Goal: Information Seeking & Learning: Learn about a topic

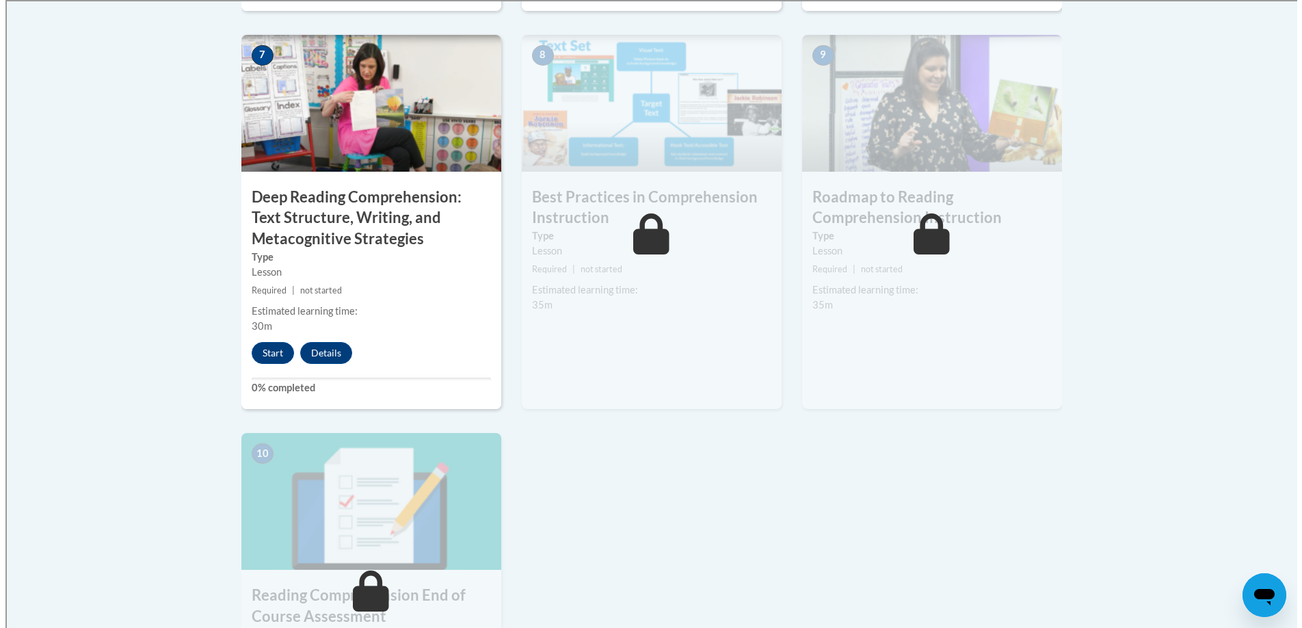
scroll to position [1167, 0]
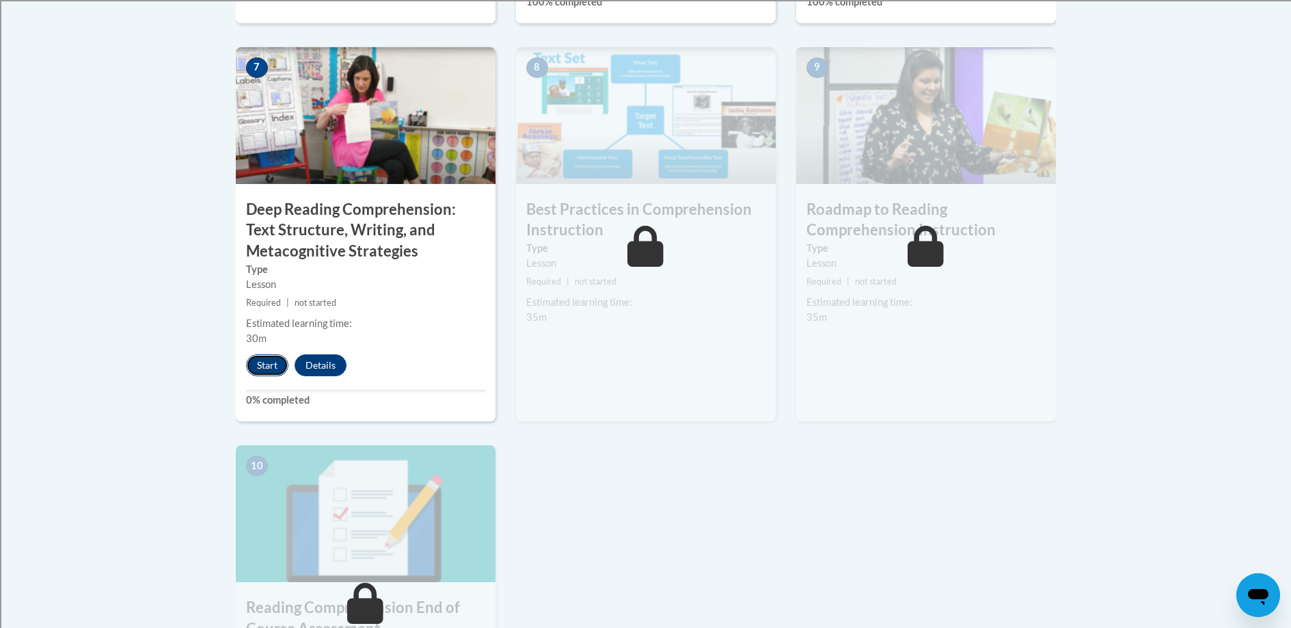
click at [263, 369] on button "Start" at bounding box center [267, 365] width 42 height 22
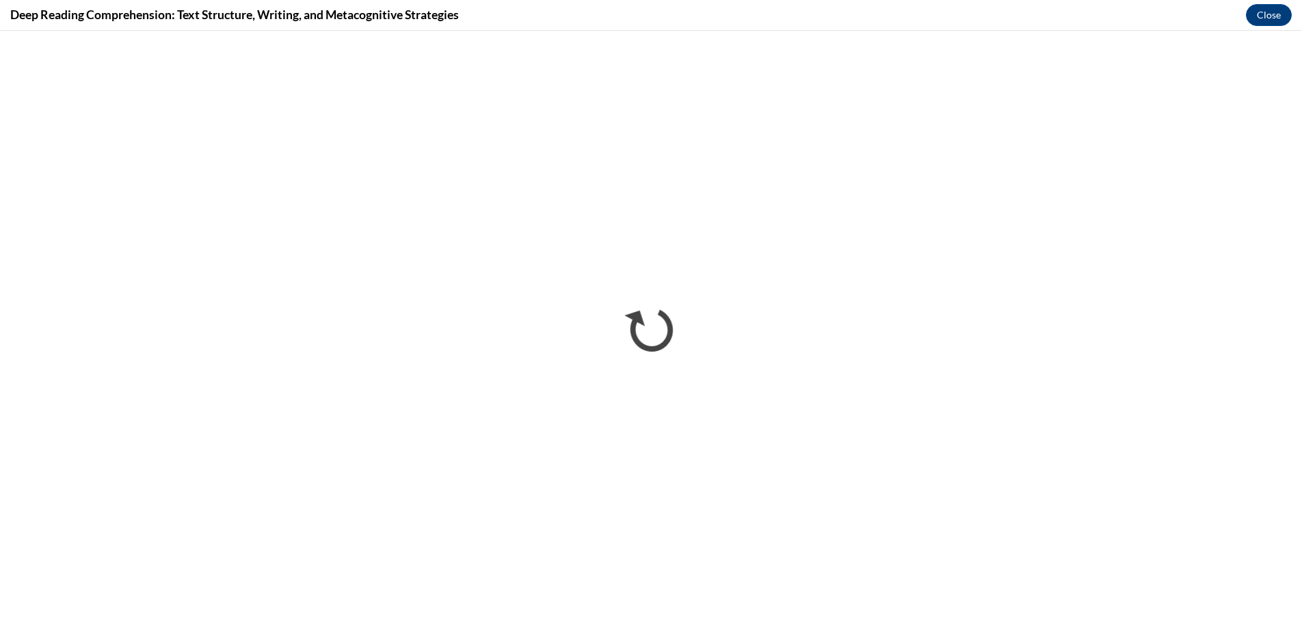
scroll to position [0, 0]
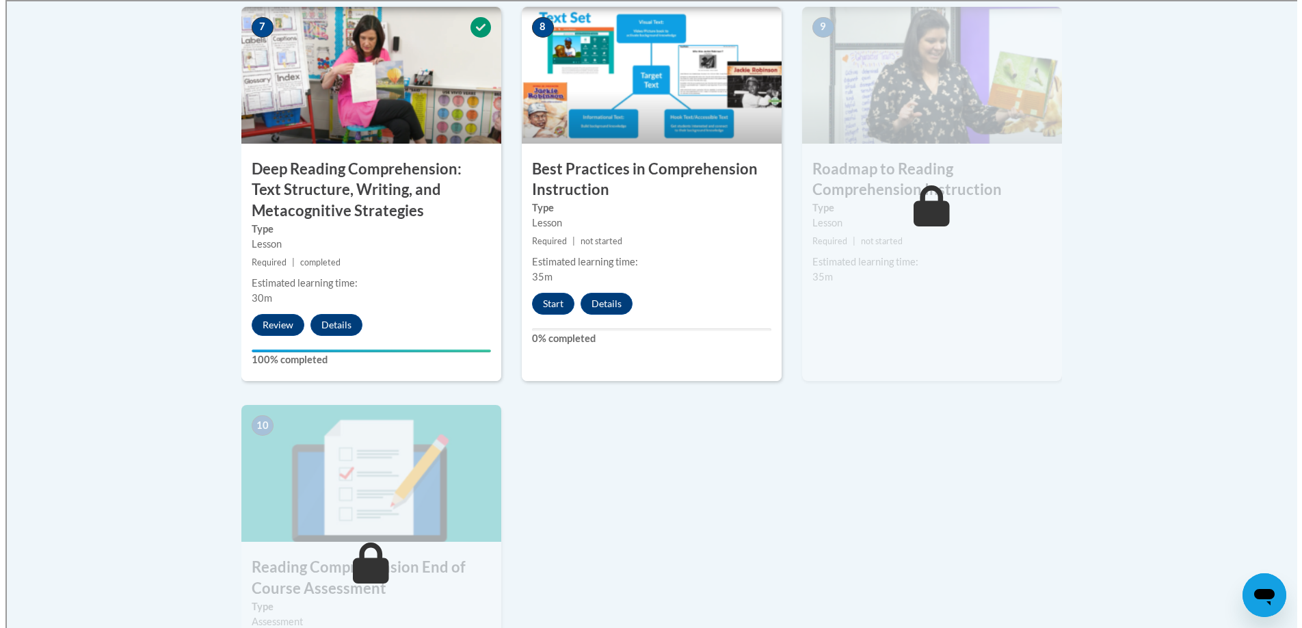
scroll to position [1188, 0]
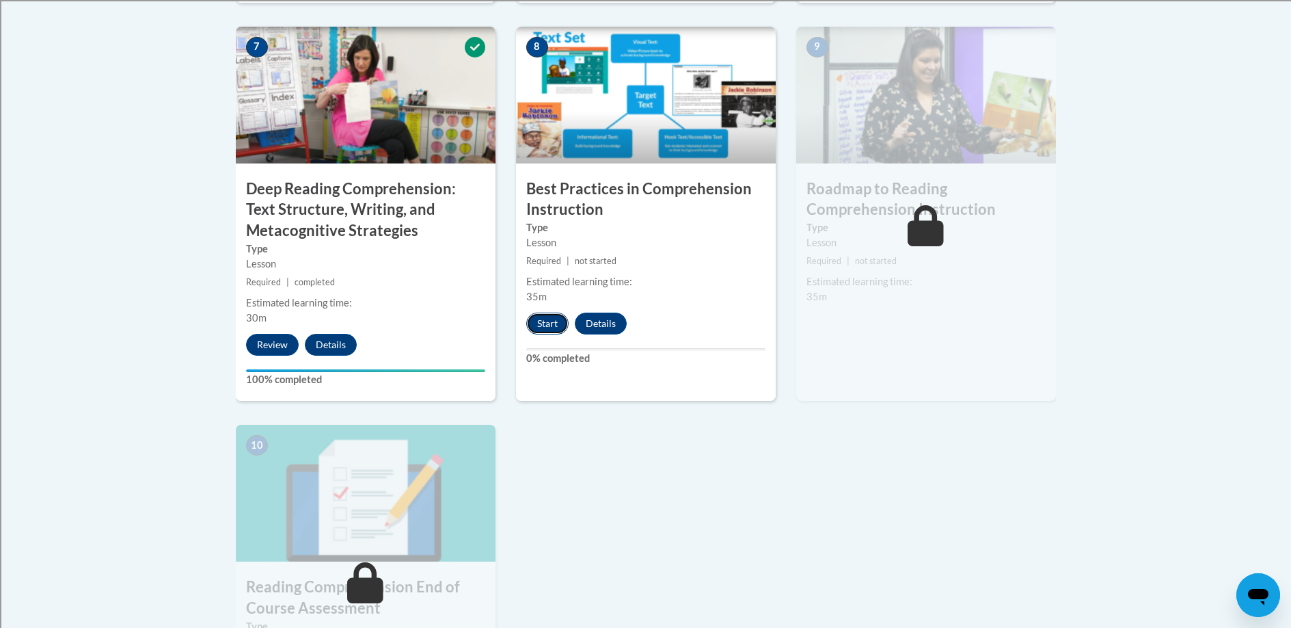
click at [539, 328] on button "Start" at bounding box center [547, 323] width 42 height 22
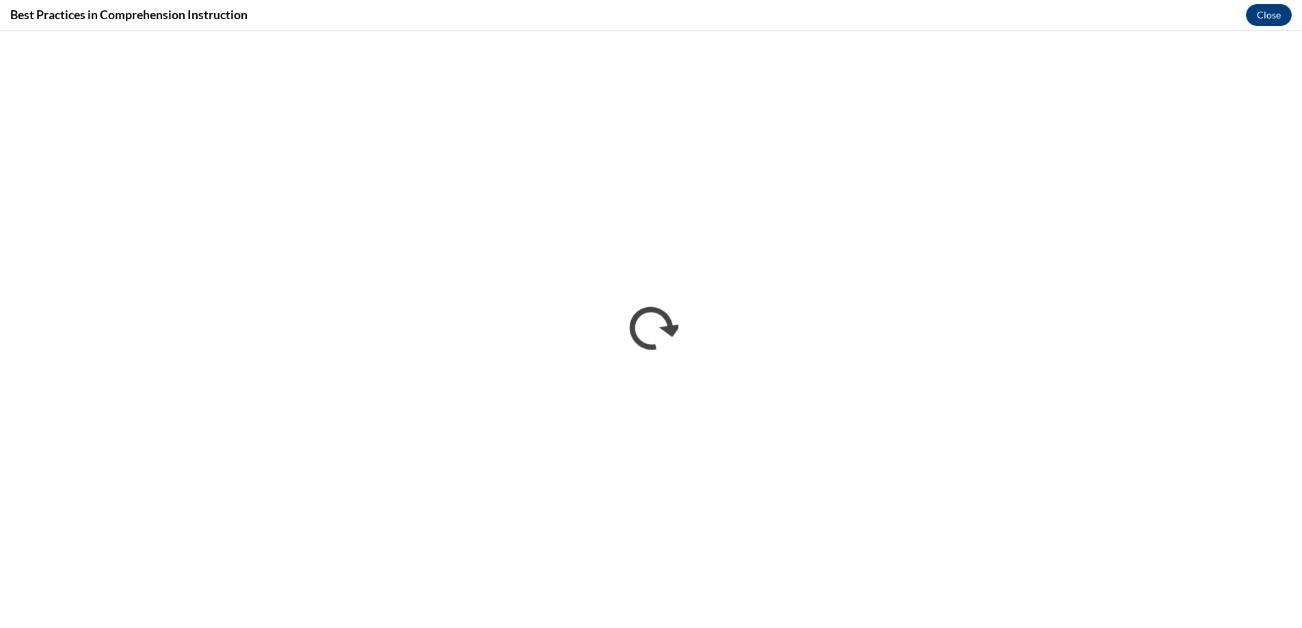
scroll to position [0, 0]
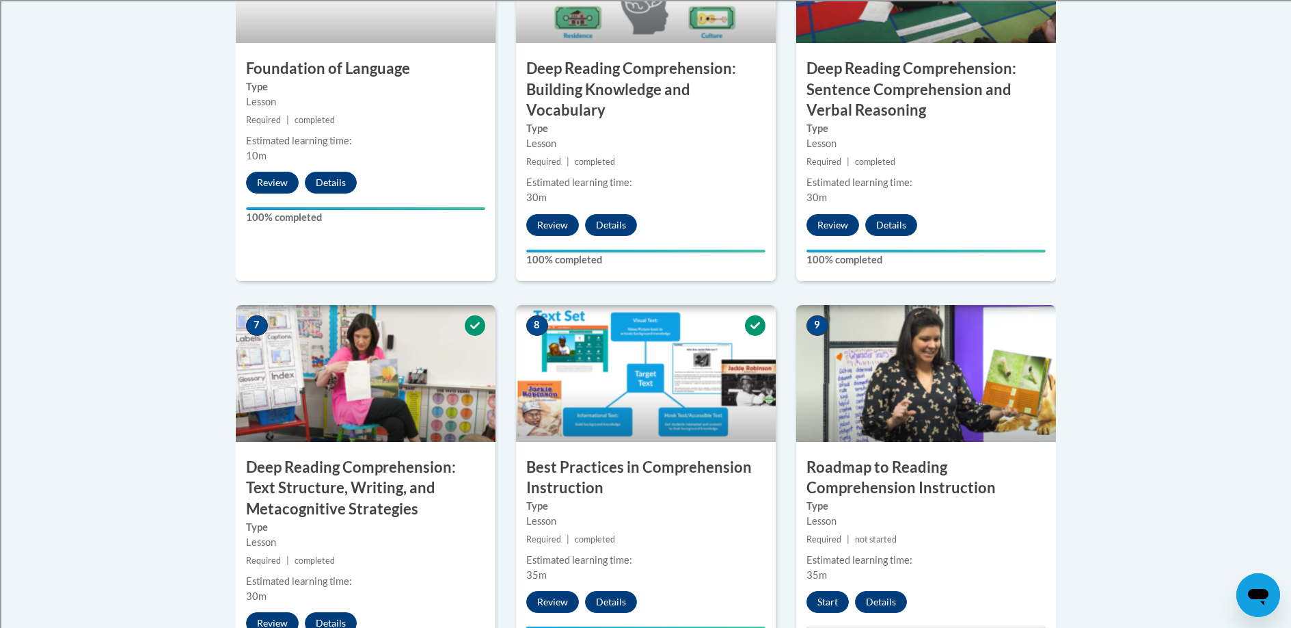
scroll to position [910, 0]
